Goal: Task Accomplishment & Management: Use online tool/utility

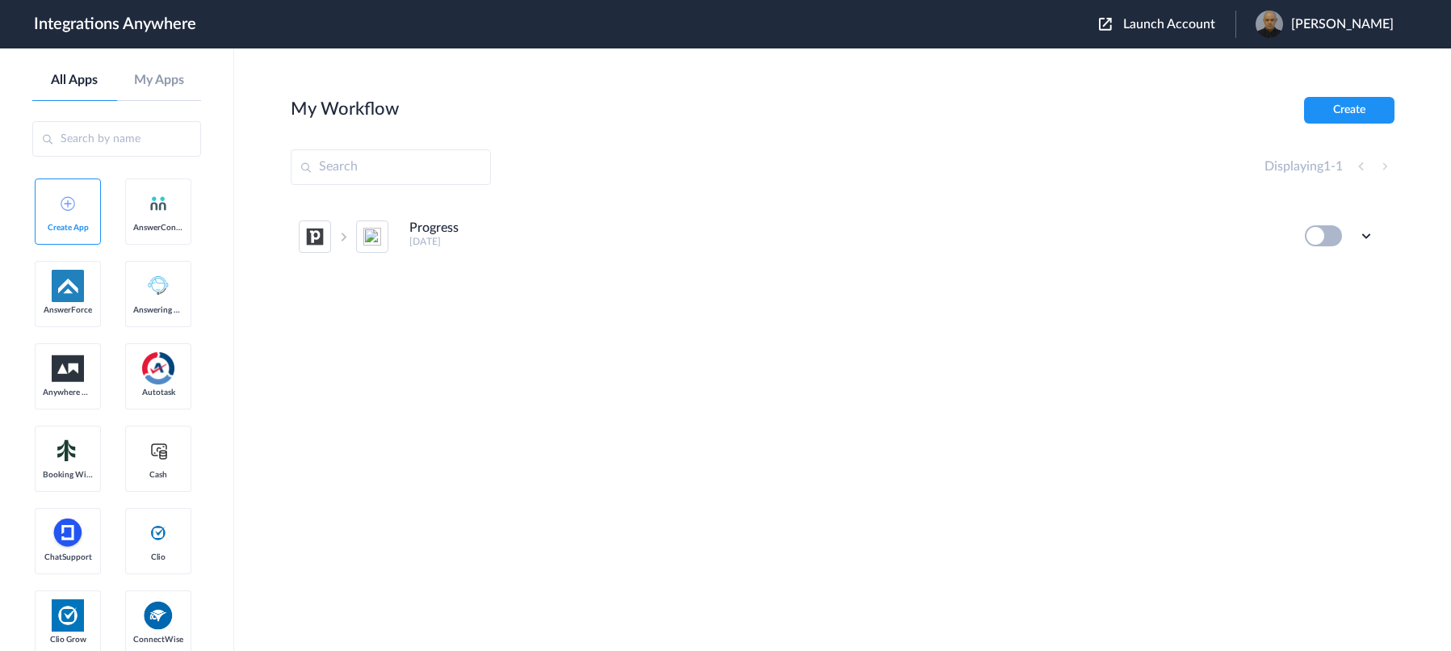
click at [468, 169] on input "text" at bounding box center [391, 167] width 200 height 36
type input "google sheets"
click at [1215, 21] on span "Launch Account" at bounding box center [1169, 24] width 92 height 13
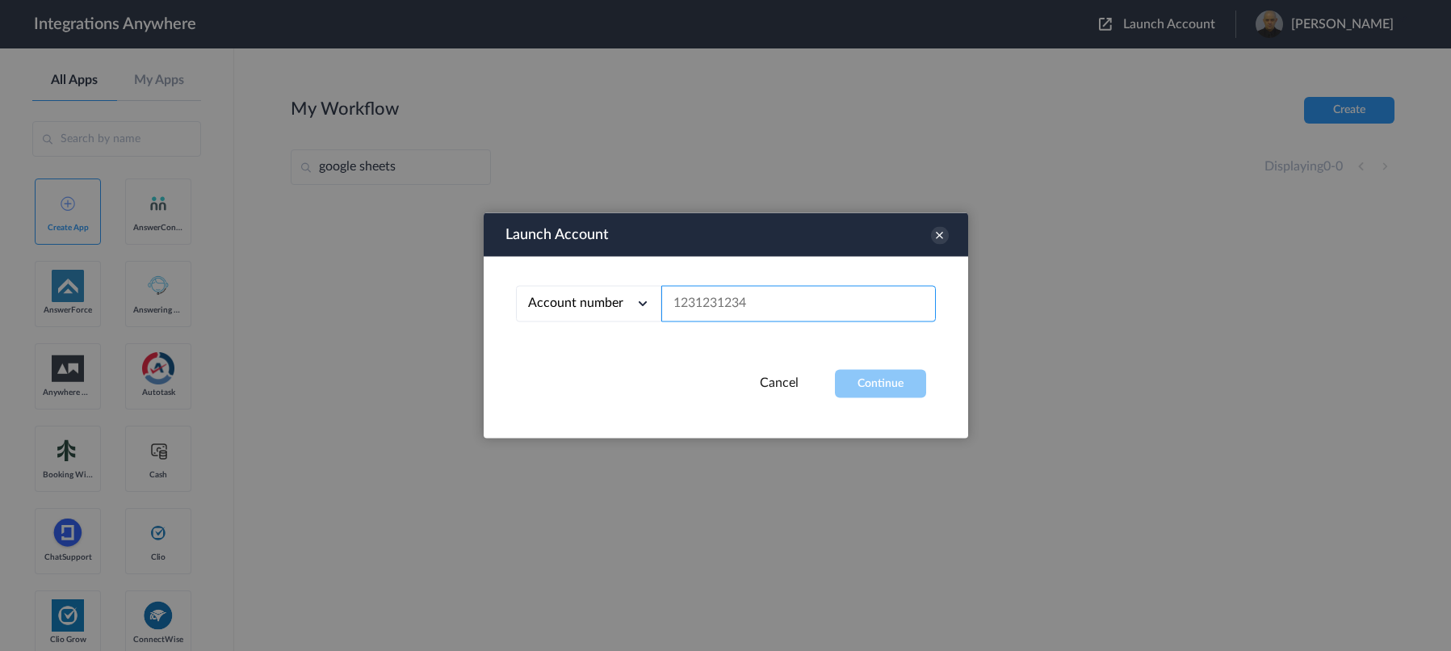
click at [779, 298] on input "text" at bounding box center [798, 304] width 274 height 36
paste input "8662242989"
type input "8662242989"
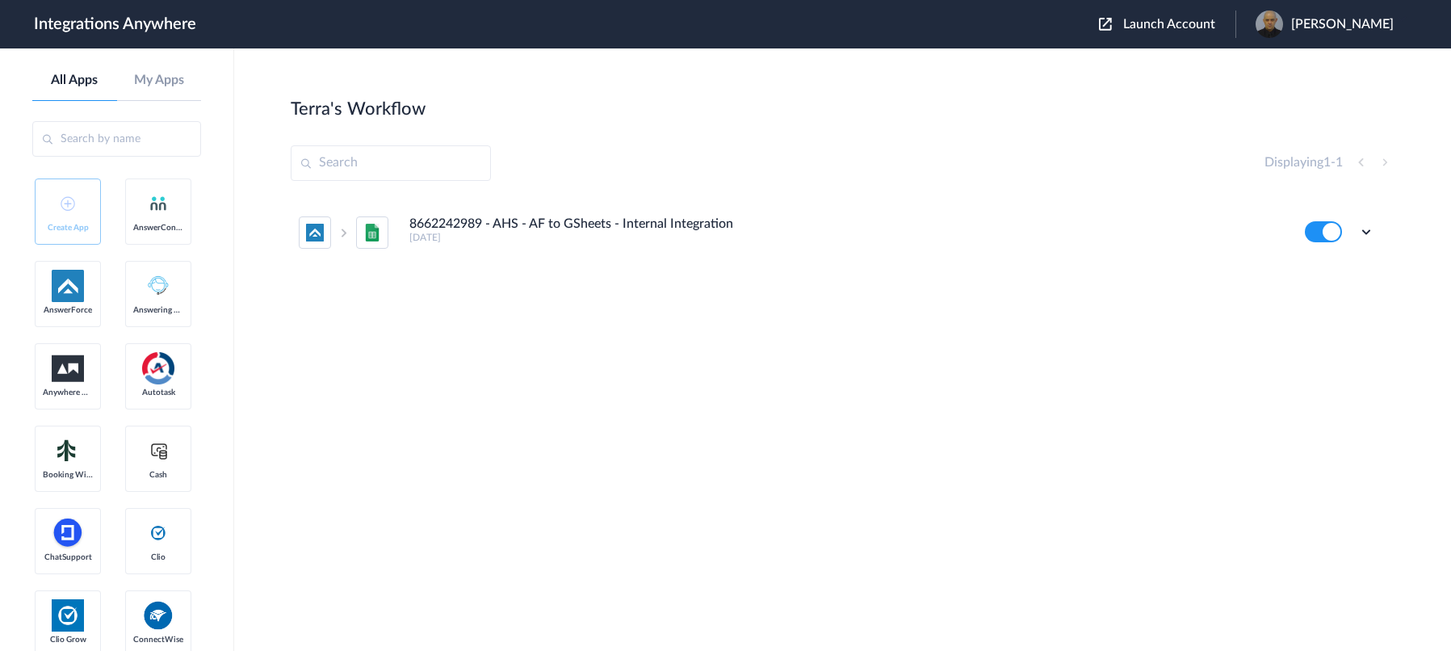
click at [1325, 230] on button at bounding box center [1323, 231] width 37 height 21
click at [1364, 230] on icon at bounding box center [1366, 232] width 16 height 16
click at [1325, 332] on span "Delete" at bounding box center [1316, 328] width 32 height 11
click at [1318, 333] on span "Are you sure?" at bounding box center [1309, 335] width 57 height 25
